Goal: Information Seeking & Learning: Learn about a topic

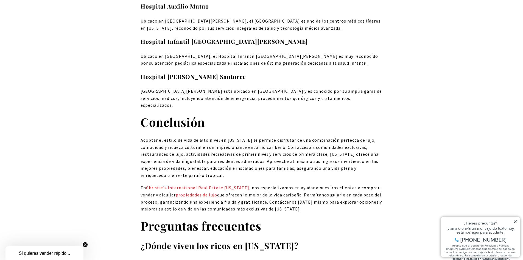
scroll to position [5253, 0]
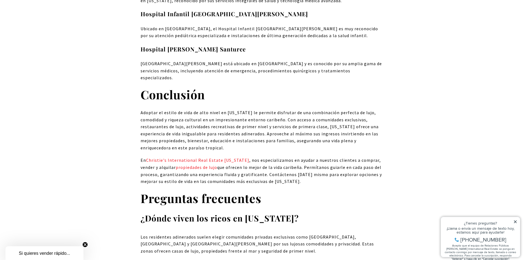
click at [515, 221] on icon at bounding box center [515, 221] width 3 height 3
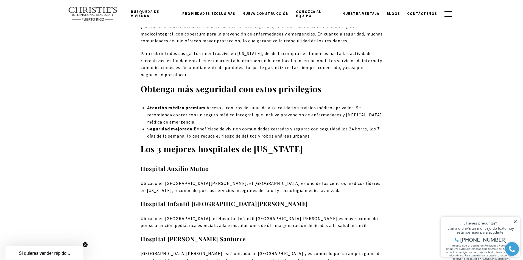
scroll to position [4979, 0]
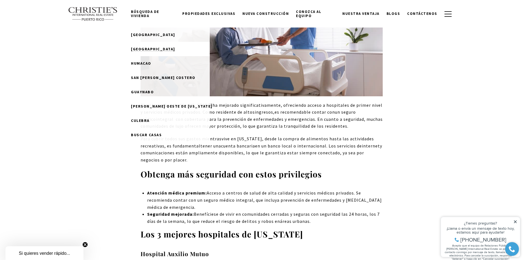
click at [159, 47] on font "Río Grande" at bounding box center [153, 48] width 44 height 5
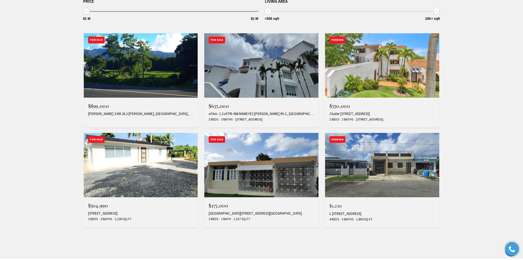
scroll to position [220, 0]
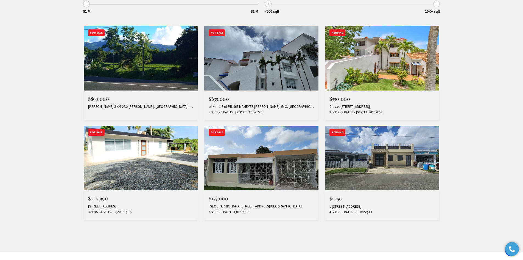
click at [152, 172] on img at bounding box center [141, 158] width 114 height 64
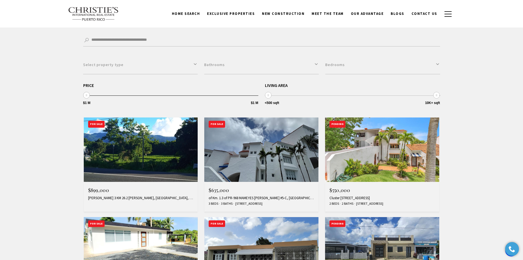
scroll to position [110, 0]
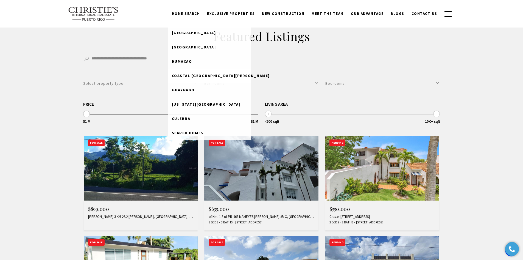
click at [203, 77] on span "Coastal [GEOGRAPHIC_DATA][PERSON_NAME]" at bounding box center [221, 75] width 98 height 5
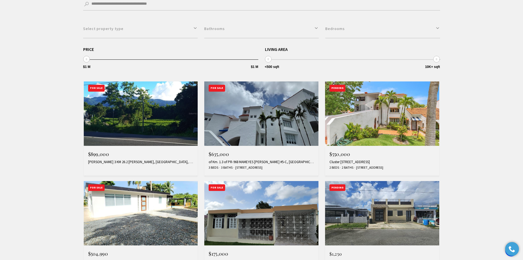
scroll to position [82, 0]
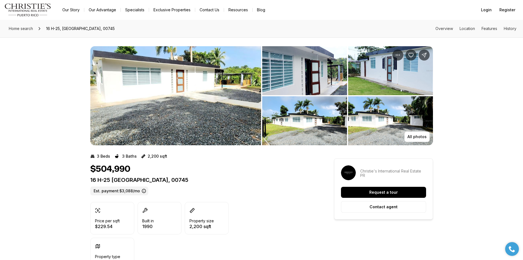
click at [189, 106] on img "View image gallery" at bounding box center [175, 95] width 171 height 99
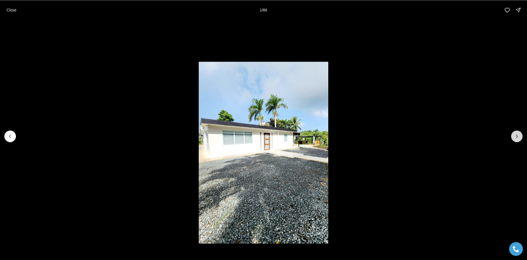
click at [515, 132] on button "Next slide" at bounding box center [518, 136] width 12 height 12
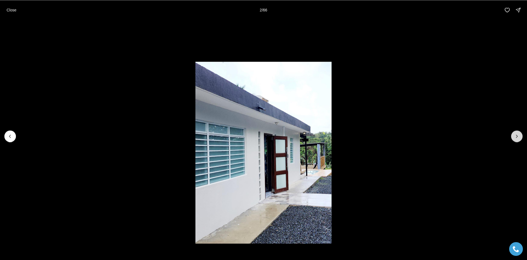
click at [516, 134] on icon "Next slide" at bounding box center [517, 135] width 5 height 5
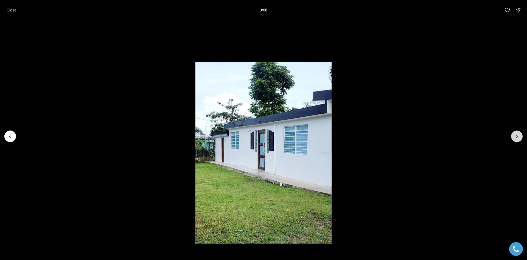
click at [516, 134] on icon "Next slide" at bounding box center [517, 135] width 5 height 5
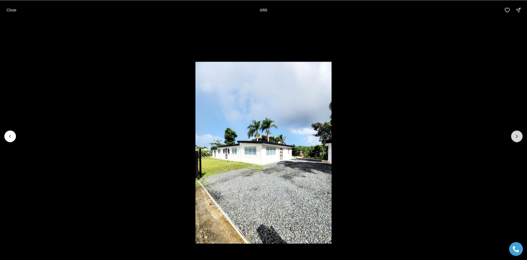
click at [516, 134] on icon "Next slide" at bounding box center [517, 135] width 5 height 5
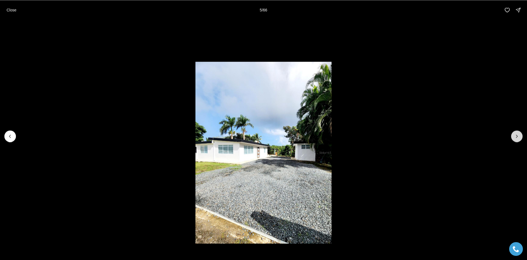
click at [516, 138] on icon "Next slide" at bounding box center [517, 135] width 5 height 5
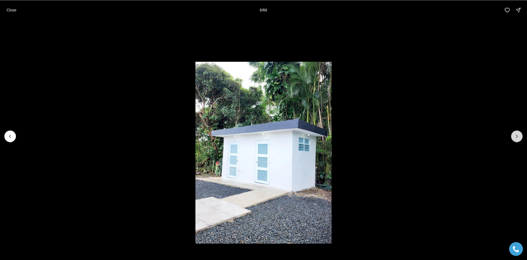
click at [516, 138] on icon "Next slide" at bounding box center [517, 135] width 5 height 5
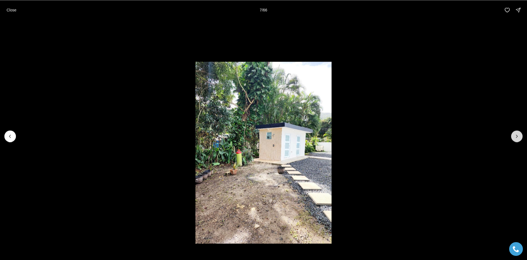
click at [516, 138] on icon "Next slide" at bounding box center [517, 135] width 5 height 5
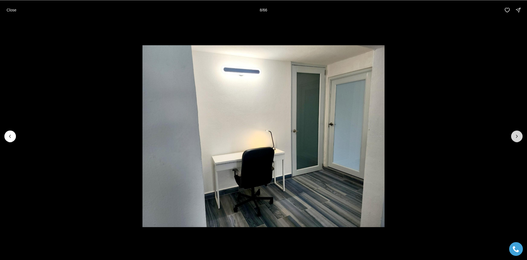
click at [516, 138] on icon "Next slide" at bounding box center [517, 135] width 5 height 5
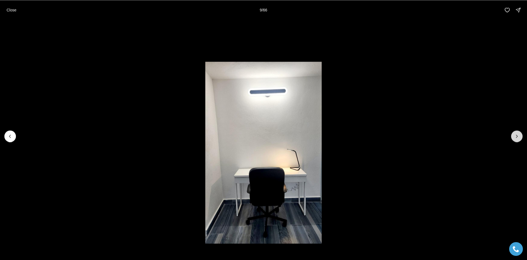
click at [516, 138] on icon "Next slide" at bounding box center [517, 135] width 5 height 5
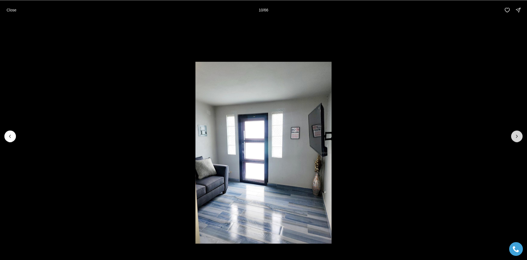
click at [516, 138] on icon "Next slide" at bounding box center [517, 135] width 5 height 5
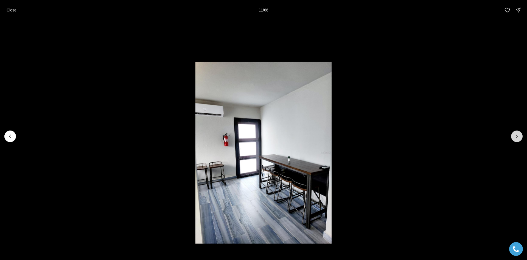
click at [516, 138] on icon "Next slide" at bounding box center [517, 135] width 5 height 5
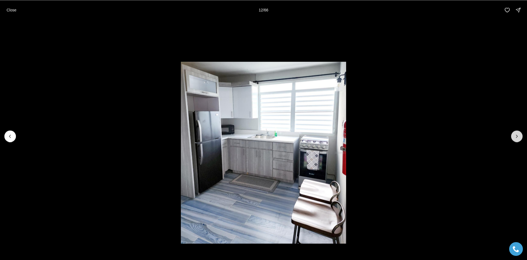
click at [516, 138] on icon "Next slide" at bounding box center [517, 135] width 5 height 5
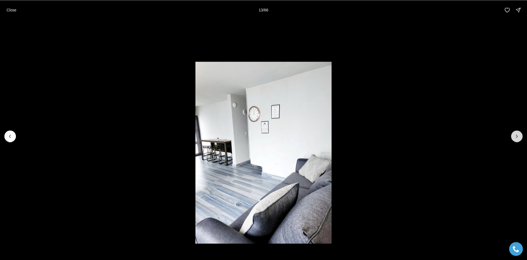
click at [516, 138] on icon "Next slide" at bounding box center [517, 135] width 5 height 5
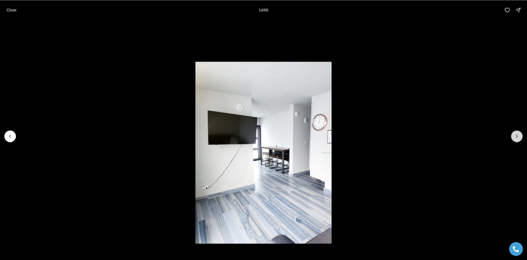
click at [516, 138] on icon "Next slide" at bounding box center [517, 135] width 5 height 5
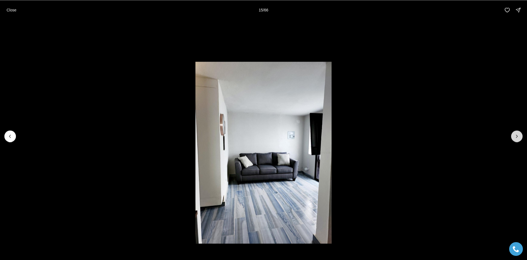
click at [516, 138] on icon "Next slide" at bounding box center [517, 135] width 5 height 5
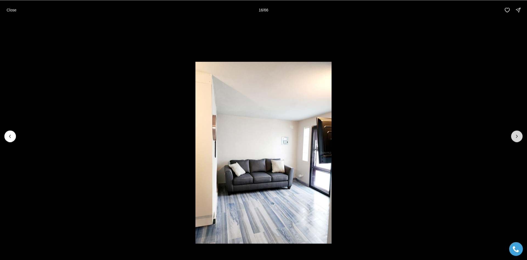
click at [516, 138] on icon "Next slide" at bounding box center [517, 135] width 5 height 5
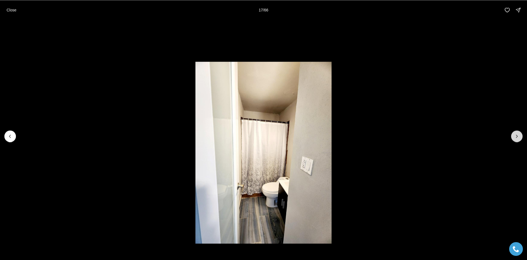
click at [516, 138] on icon "Next slide" at bounding box center [517, 135] width 5 height 5
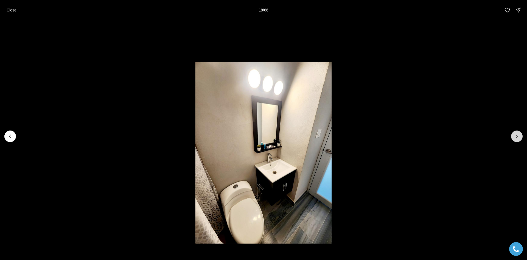
click at [516, 138] on icon "Next slide" at bounding box center [517, 135] width 5 height 5
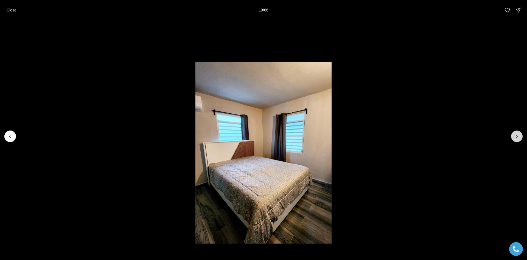
click at [516, 138] on icon "Next slide" at bounding box center [517, 135] width 5 height 5
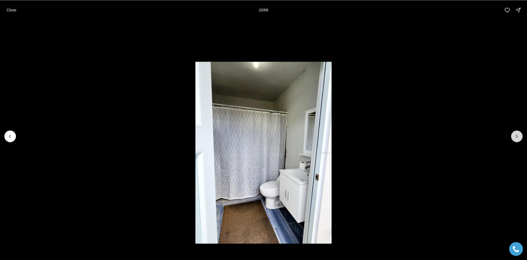
click at [516, 138] on icon "Next slide" at bounding box center [517, 135] width 5 height 5
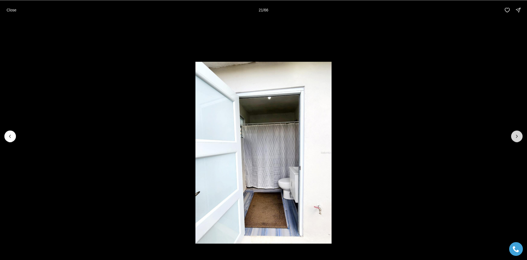
click at [515, 137] on icon "Next slide" at bounding box center [517, 135] width 5 height 5
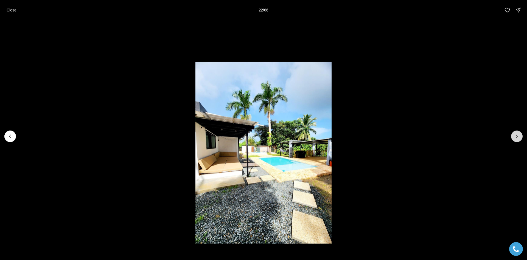
click at [514, 135] on button "Next slide" at bounding box center [518, 136] width 12 height 12
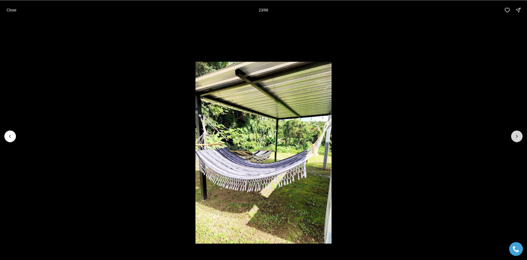
click at [514, 135] on button "Next slide" at bounding box center [518, 136] width 12 height 12
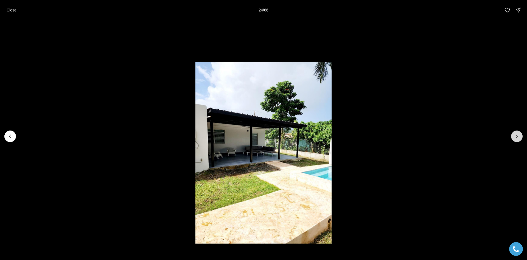
click at [514, 135] on button "Next slide" at bounding box center [518, 136] width 12 height 12
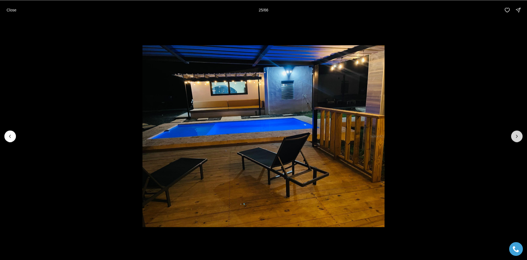
click at [514, 135] on button "Next slide" at bounding box center [518, 136] width 12 height 12
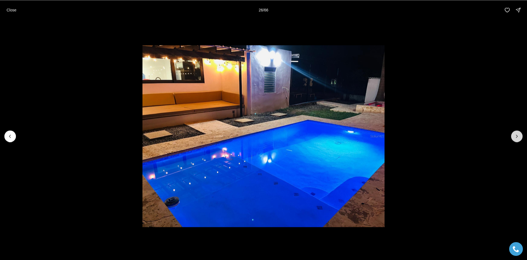
click at [514, 135] on button "Next slide" at bounding box center [518, 136] width 12 height 12
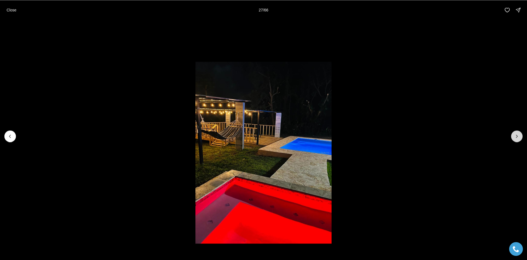
click at [514, 135] on button "Next slide" at bounding box center [518, 136] width 12 height 12
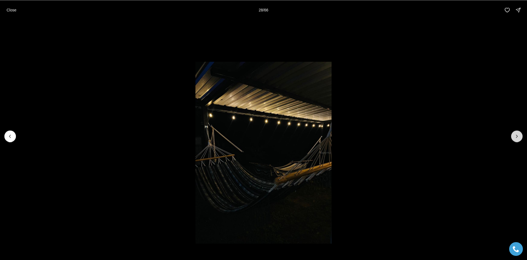
click at [514, 135] on button "Next slide" at bounding box center [518, 136] width 12 height 12
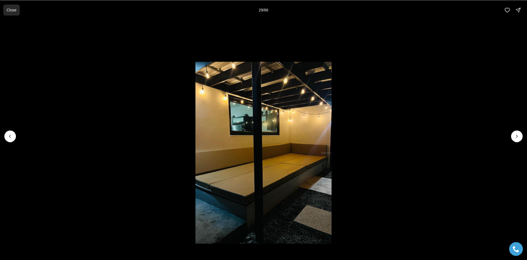
click at [9, 12] on p "Close" at bounding box center [12, 10] width 10 height 4
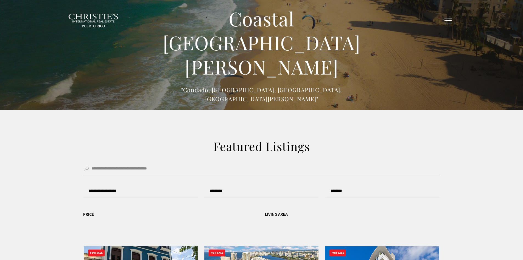
type input "******"
type input "*********"
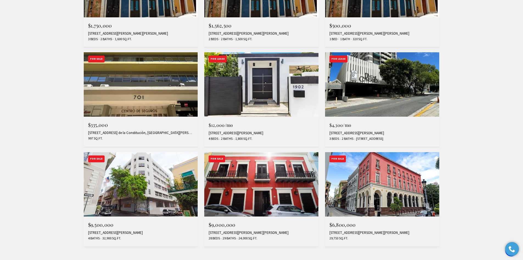
scroll to position [440, 0]
